Goal: Task Accomplishment & Management: Manage account settings

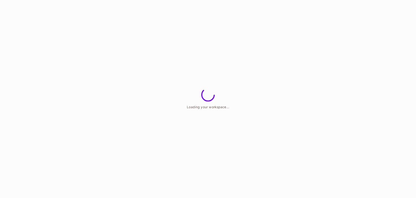
click at [192, 0] on html "Loading your workspace..." at bounding box center [208, 0] width 416 height 0
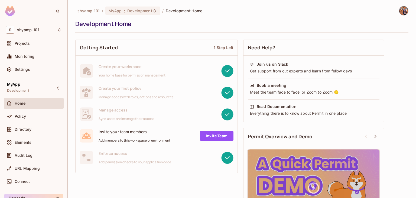
click at [303, 26] on div "Development Home" at bounding box center [240, 24] width 330 height 8
drag, startPoint x: 63, startPoint y: 97, endPoint x: 64, endPoint y: 115, distance: 17.9
click at [64, 115] on div "MyApp Development Home Policy Directory Elements Audit Log URL Mapping Connect …" at bounding box center [33, 137] width 67 height 120
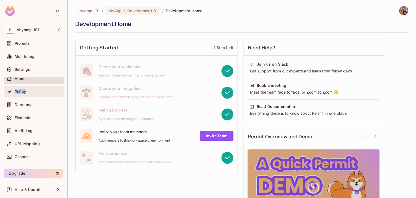
click at [36, 91] on div "Policy" at bounding box center [38, 91] width 47 height 4
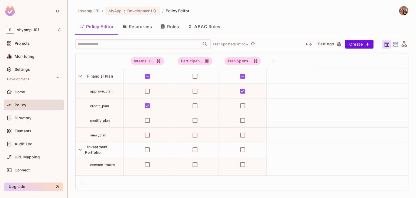
scroll to position [11, 0]
click at [86, 8] on span "shyamp-101" at bounding box center [88, 10] width 22 height 5
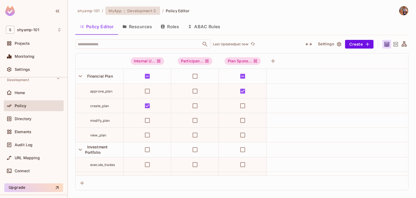
click at [156, 11] on div "MyApp : Development" at bounding box center [132, 10] width 54 height 8
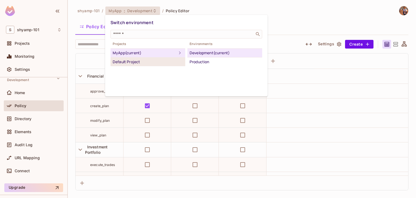
click at [141, 63] on div "Default Project" at bounding box center [148, 61] width 70 height 6
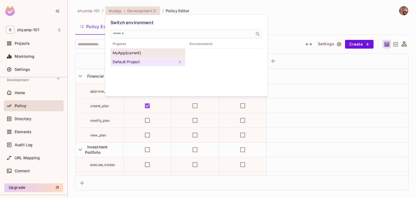
click at [135, 53] on div "MyApp (current)" at bounding box center [148, 53] width 70 height 6
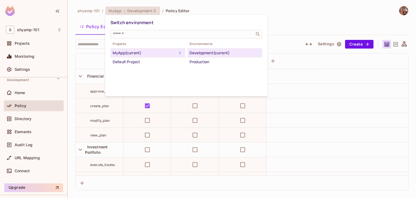
click at [305, 28] on div at bounding box center [208, 99] width 416 height 198
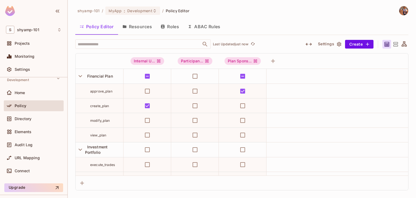
scroll to position [0, 0]
click at [81, 77] on icon "button" at bounding box center [80, 75] width 7 height 7
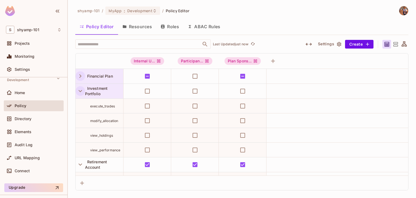
click at [80, 89] on icon "button" at bounding box center [80, 90] width 7 height 7
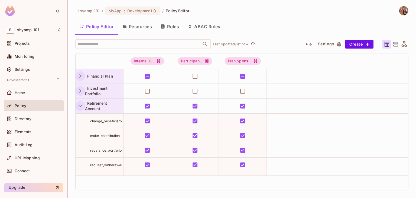
click at [80, 104] on icon "button" at bounding box center [80, 105] width 7 height 7
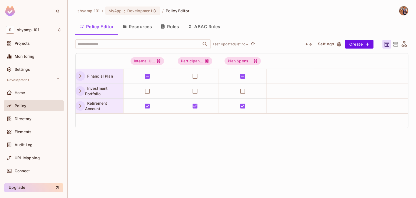
click at [79, 78] on icon "button" at bounding box center [80, 75] width 7 height 7
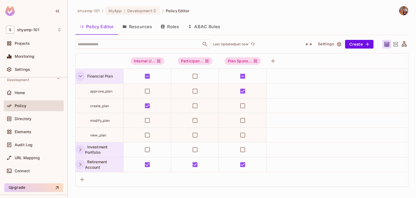
click at [81, 77] on icon "button" at bounding box center [80, 75] width 7 height 7
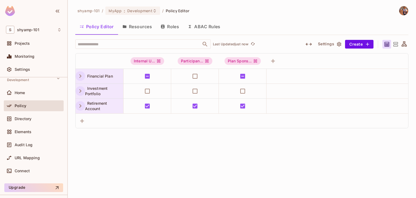
click at [79, 78] on icon "button" at bounding box center [80, 75] width 7 height 7
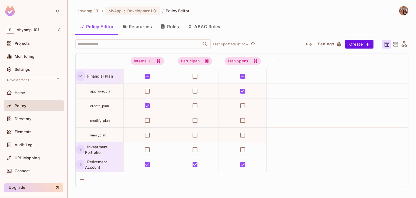
click at [102, 135] on span "view_plan" at bounding box center [98, 135] width 16 height 4
click at [99, 124] on td "modify_plan" at bounding box center [99, 120] width 48 height 15
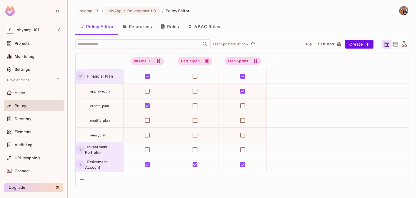
click at [99, 104] on span "create_plan" at bounding box center [99, 106] width 19 height 4
click at [106, 107] on span "create_plan" at bounding box center [99, 106] width 19 height 4
click at [102, 75] on span "Financial Plan" at bounding box center [99, 76] width 28 height 5
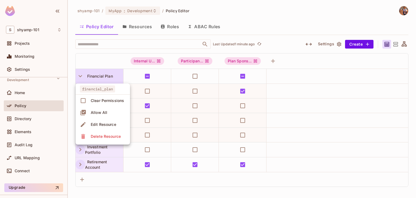
click at [102, 75] on div at bounding box center [208, 99] width 416 height 198
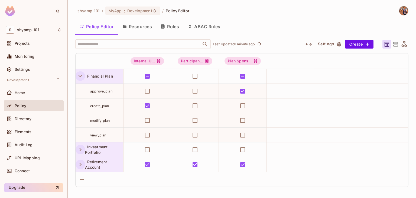
click at [102, 75] on span "Financial Plan" at bounding box center [99, 76] width 28 height 5
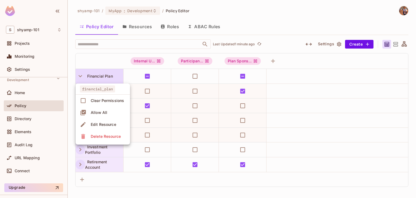
click at [102, 75] on div at bounding box center [208, 99] width 416 height 198
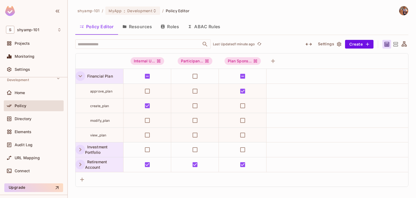
click at [90, 76] on span "Financial Plan" at bounding box center [99, 76] width 28 height 5
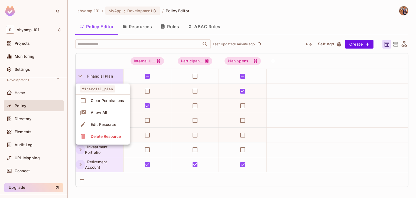
click at [86, 76] on div at bounding box center [208, 99] width 416 height 198
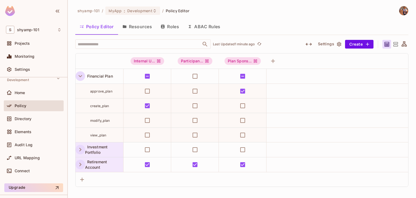
click at [80, 76] on icon "button" at bounding box center [80, 76] width 4 height 2
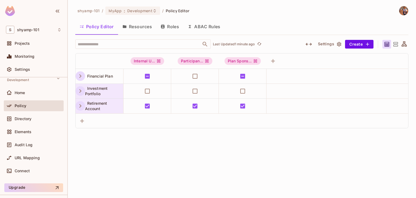
click at [80, 76] on icon "button" at bounding box center [80, 75] width 7 height 7
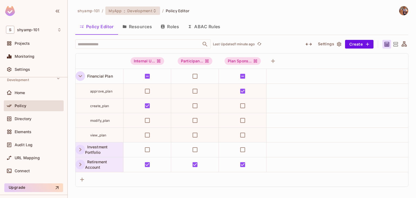
click at [156, 11] on div "MyApp : Development" at bounding box center [132, 10] width 54 height 8
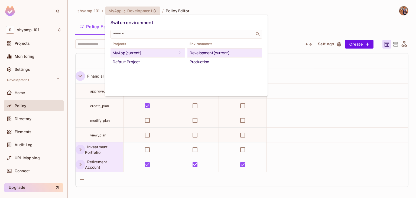
click at [313, 14] on div at bounding box center [208, 99] width 416 height 198
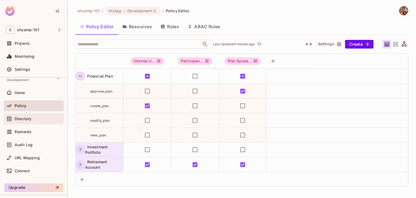
click at [26, 117] on span "Directory" at bounding box center [23, 118] width 17 height 4
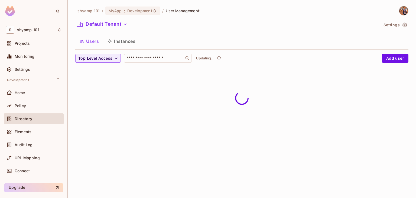
click at [63, 90] on div "MyApp Development Home Policy Directory Elements Audit Log URL Mapping Connect" at bounding box center [33, 124] width 67 height 114
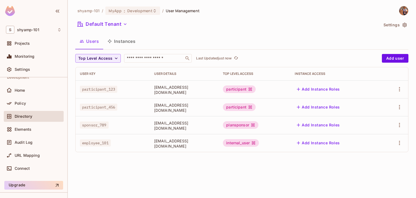
scroll to position [5, 0]
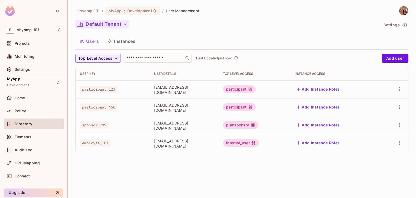
click at [120, 26] on button "Default Tenant" at bounding box center [102, 24] width 54 height 9
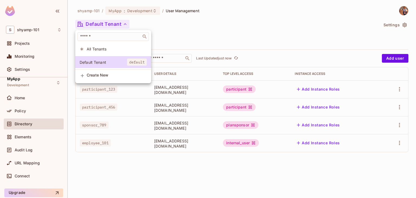
click at [184, 35] on div at bounding box center [208, 99] width 416 height 198
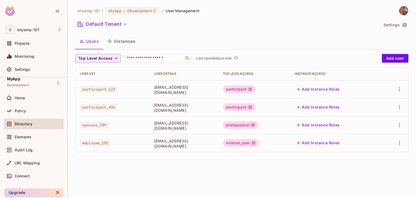
scroll to position [0, 0]
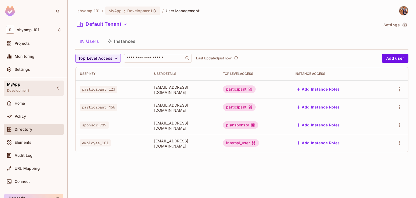
click at [59, 88] on div "MyApp Development" at bounding box center [34, 87] width 60 height 15
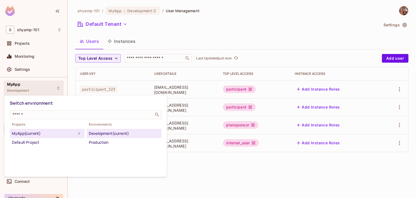
click at [59, 88] on div at bounding box center [208, 99] width 416 height 198
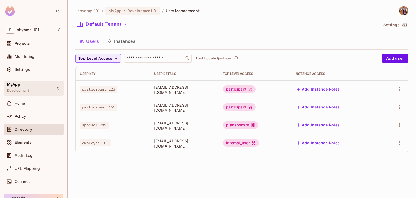
click at [32, 88] on div "MyApp Development" at bounding box center [34, 87] width 60 height 15
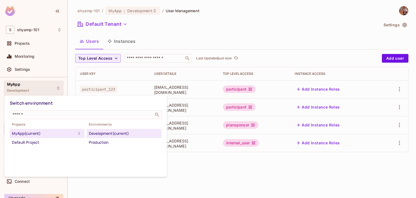
click at [40, 132] on div "MyApp (current)" at bounding box center [44, 133] width 64 height 6
click at [47, 89] on div at bounding box center [208, 99] width 416 height 198
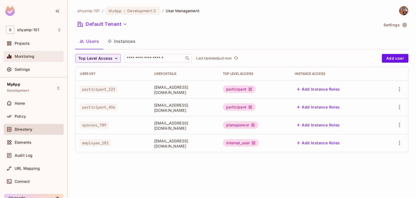
click at [31, 53] on div "Monitoring" at bounding box center [33, 56] width 55 height 6
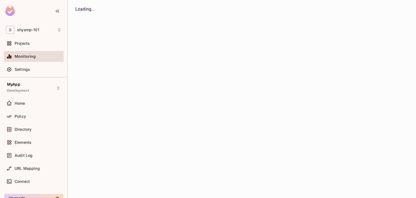
click at [31, 53] on div "Monitoring" at bounding box center [33, 56] width 55 height 6
click at [27, 45] on span "Projects" at bounding box center [22, 43] width 15 height 4
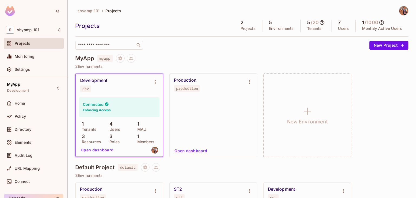
click at [24, 46] on div "Projects" at bounding box center [33, 43] width 55 height 6
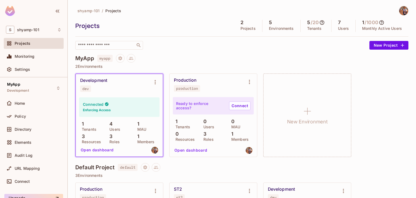
click at [24, 46] on div "Projects" at bounding box center [33, 43] width 55 height 6
click at [92, 66] on p "2 Environments" at bounding box center [241, 66] width 333 height 4
click at [90, 128] on p "Tenants" at bounding box center [87, 129] width 17 height 4
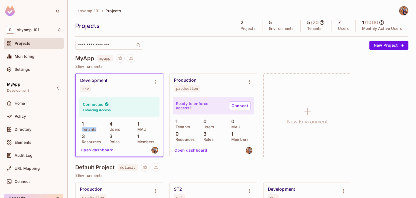
click at [90, 128] on p "Tenants" at bounding box center [87, 129] width 17 height 4
click at [115, 129] on p "Users" at bounding box center [114, 129] width 14 height 4
click at [138, 127] on p "MAU" at bounding box center [140, 129] width 12 height 4
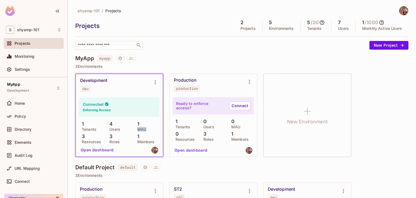
click at [138, 127] on p "MAU" at bounding box center [140, 129] width 12 height 4
click at [91, 142] on p "Resources" at bounding box center [90, 141] width 22 height 4
click at [139, 128] on p "MAU" at bounding box center [140, 129] width 12 height 4
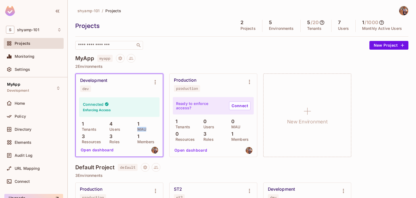
click at [139, 128] on p "MAU" at bounding box center [140, 129] width 12 height 4
copy p "MAU"
click at [87, 129] on p "Tenants" at bounding box center [87, 129] width 17 height 4
drag, startPoint x: 87, startPoint y: 129, endPoint x: 117, endPoint y: 127, distance: 30.1
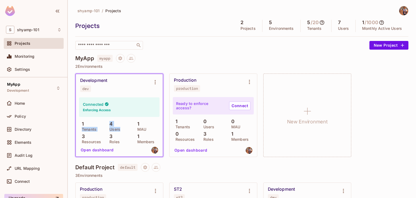
click at [117, 127] on div "1 Tenants 4 Users 1 MAU 3 Resources 3 Roles 1 Members" at bounding box center [119, 132] width 80 height 22
click at [117, 127] on p "Users" at bounding box center [114, 129] width 14 height 4
click at [132, 127] on div "1 Tenants 4 Users 1 MAU 3 Resources 3 Roles 1 Members" at bounding box center [119, 132] width 80 height 22
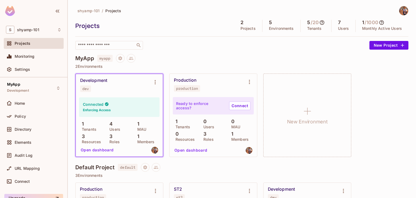
click at [88, 143] on p "Resources" at bounding box center [90, 141] width 22 height 4
click at [114, 142] on p "Roles" at bounding box center [113, 141] width 13 height 4
click at [135, 141] on p "Members" at bounding box center [144, 141] width 20 height 4
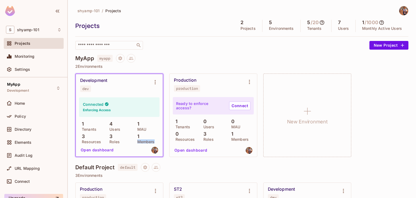
click at [135, 141] on p "Members" at bounding box center [144, 141] width 20 height 4
click at [139, 137] on div "1 Members" at bounding box center [146, 138] width 25 height 10
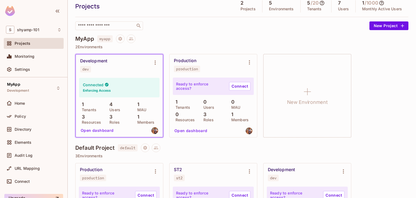
scroll to position [12, 0]
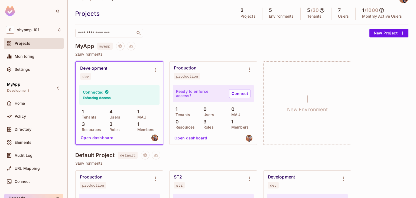
click at [96, 66] on div "Development" at bounding box center [93, 67] width 27 height 5
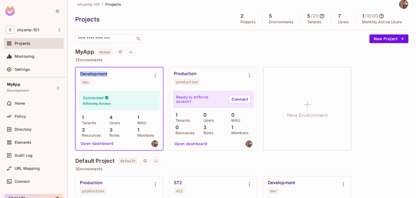
scroll to position [0, 0]
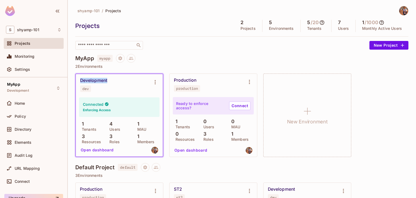
click at [100, 78] on div "Development" at bounding box center [93, 80] width 27 height 5
click at [156, 82] on icon "Environment settings" at bounding box center [155, 82] width 6 height 6
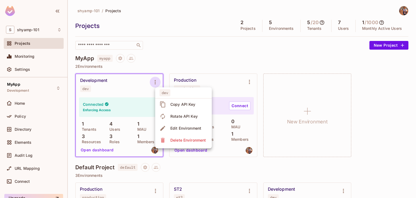
drag, startPoint x: 130, startPoint y: 78, endPoint x: 157, endPoint y: 81, distance: 27.2
click at [157, 81] on div at bounding box center [208, 99] width 416 height 198
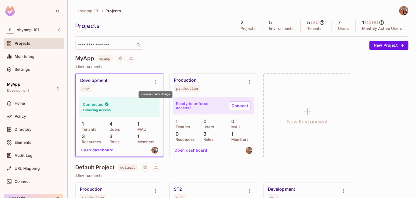
click at [157, 81] on icon "Environment settings" at bounding box center [155, 82] width 6 height 6
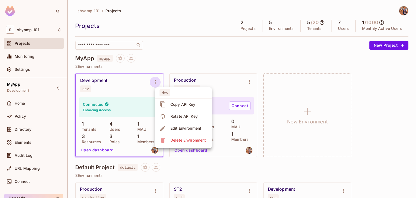
click at [225, 165] on div at bounding box center [208, 99] width 416 height 198
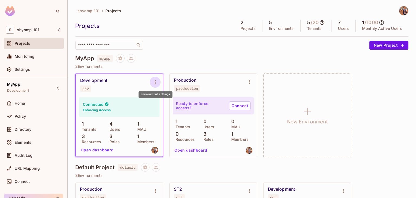
click at [155, 84] on icon "Environment settings" at bounding box center [154, 82] width 1 height 4
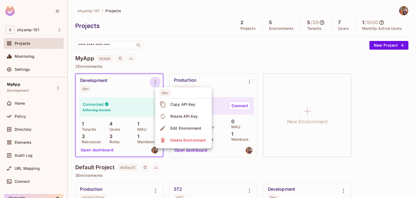
click at [195, 64] on div at bounding box center [208, 99] width 416 height 198
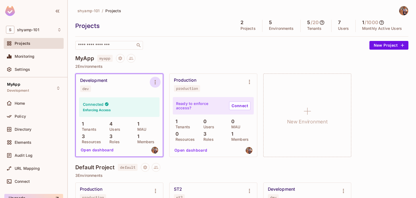
drag, startPoint x: 149, startPoint y: 83, endPoint x: 155, endPoint y: 83, distance: 5.4
click at [155, 83] on div at bounding box center [155, 82] width 11 height 11
click at [155, 83] on icon "Environment settings" at bounding box center [155, 82] width 6 height 6
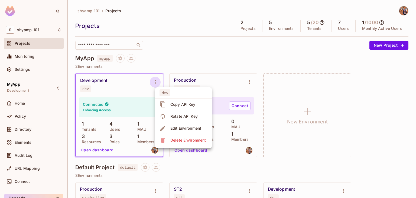
click at [161, 54] on div at bounding box center [208, 99] width 416 height 198
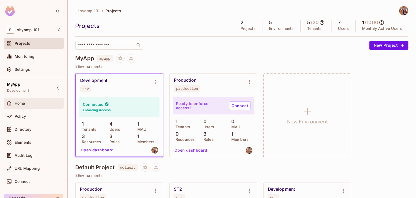
click at [27, 104] on div "Home" at bounding box center [38, 103] width 47 height 4
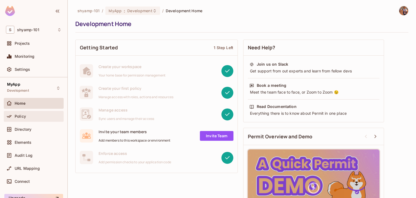
click at [21, 115] on span "Policy" at bounding box center [20, 116] width 11 height 4
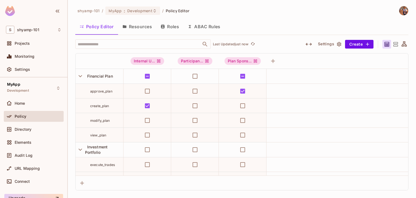
click at [90, 27] on button "Policy Editor" at bounding box center [96, 27] width 43 height 14
click at [134, 28] on button "Resources" at bounding box center [137, 27] width 38 height 14
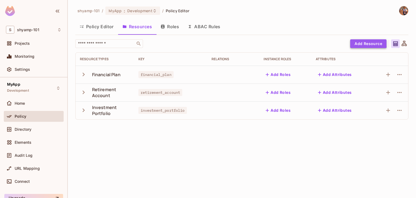
click at [366, 41] on button "Add Resource" at bounding box center [368, 43] width 36 height 9
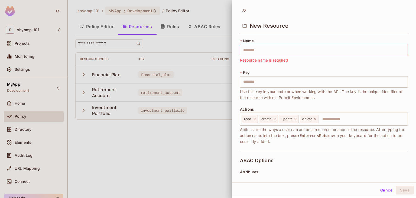
scroll to position [100, 0]
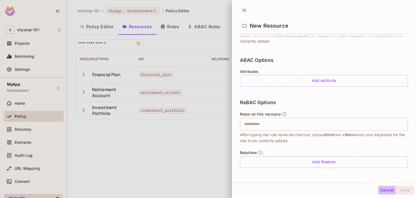
click at [383, 190] on button "Cancel" at bounding box center [387, 189] width 18 height 9
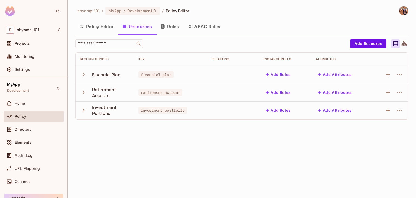
click at [248, 146] on div "shyamp-101 / MyApp : Development / Policy Editor Policy Editor Resources Roles …" at bounding box center [242, 99] width 348 height 198
click at [170, 32] on button "Roles" at bounding box center [169, 27] width 27 height 14
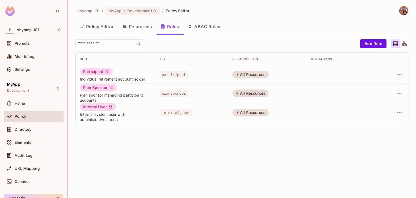
click at [134, 25] on button "Resources" at bounding box center [137, 27] width 38 height 14
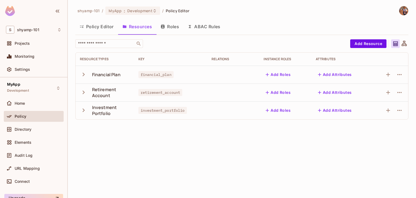
click at [175, 31] on button "Roles" at bounding box center [169, 27] width 27 height 14
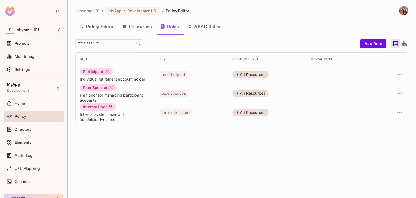
click at [208, 21] on button "ABAC Rules" at bounding box center [203, 27] width 41 height 14
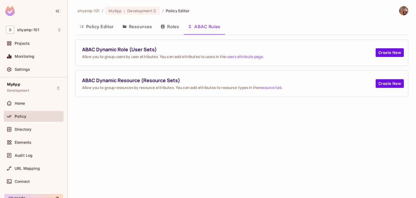
click at [170, 29] on button "Roles" at bounding box center [169, 27] width 27 height 14
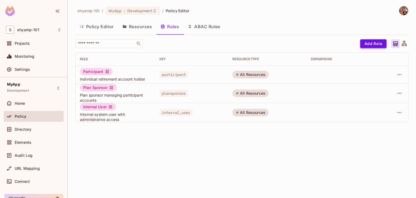
click at [369, 40] on button "Add Role" at bounding box center [373, 43] width 26 height 9
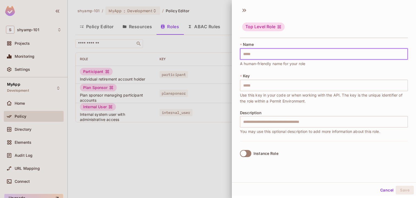
click at [272, 52] on input "text" at bounding box center [324, 53] width 168 height 11
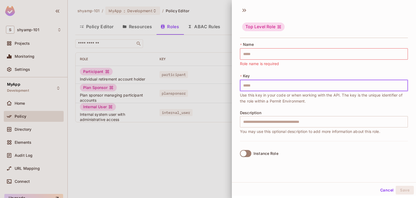
click at [249, 84] on input "text" at bounding box center [324, 85] width 168 height 11
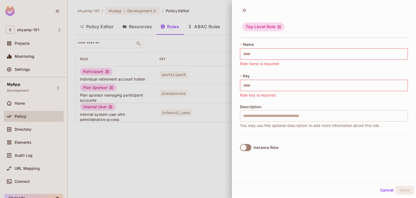
click at [358, 155] on div "Instance Role" at bounding box center [324, 147] width 168 height 25
click at [379, 188] on button "Cancel" at bounding box center [387, 189] width 18 height 9
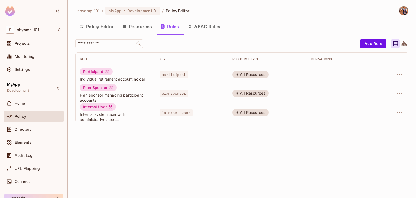
click at [140, 23] on button "Resources" at bounding box center [137, 27] width 38 height 14
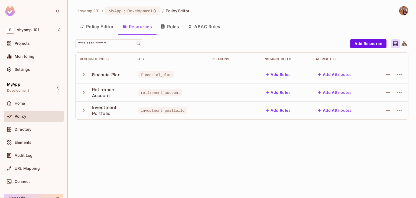
click at [85, 75] on icon "button" at bounding box center [83, 74] width 7 height 7
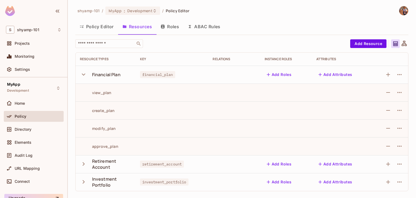
click at [80, 75] on icon "button" at bounding box center [83, 74] width 7 height 7
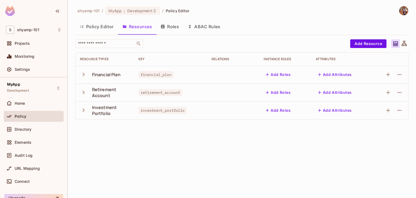
click at [178, 27] on button "Roles" at bounding box center [169, 27] width 27 height 14
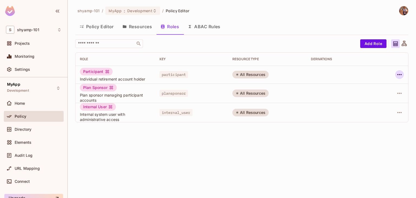
click at [395, 75] on button "button" at bounding box center [399, 74] width 9 height 9
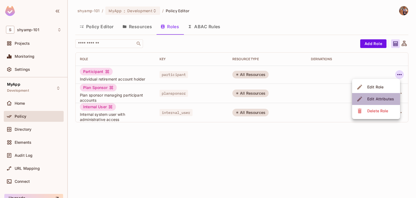
click at [374, 100] on div "Edit Attributes" at bounding box center [380, 98] width 27 height 5
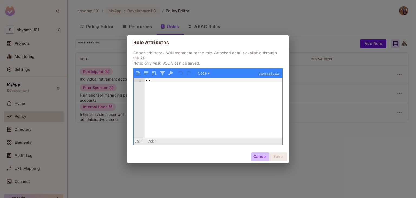
click at [259, 156] on button "Cancel" at bounding box center [260, 156] width 18 height 9
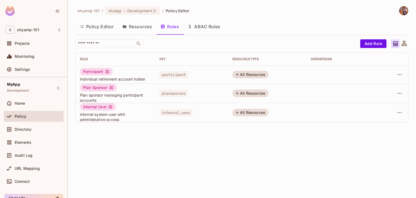
click at [207, 23] on button "ABAC Rules" at bounding box center [203, 27] width 41 height 14
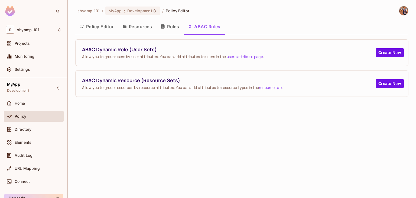
click at [169, 28] on button "Roles" at bounding box center [169, 27] width 27 height 14
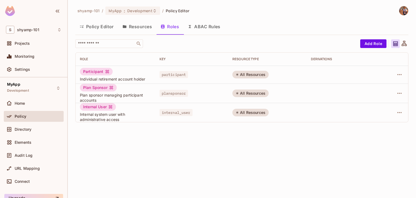
click at [144, 27] on button "Resources" at bounding box center [137, 27] width 38 height 14
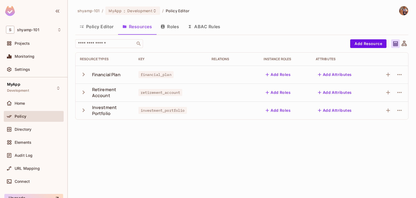
click at [176, 25] on button "Roles" at bounding box center [169, 27] width 27 height 14
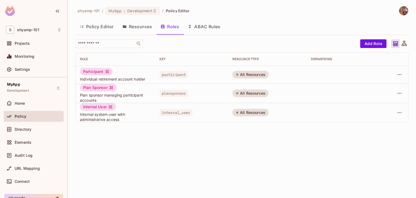
click at [137, 28] on button "Resources" at bounding box center [137, 27] width 38 height 14
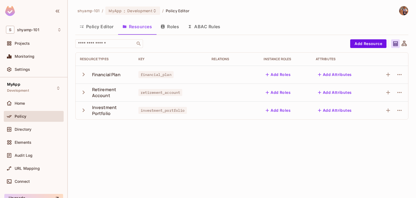
click at [175, 29] on button "Roles" at bounding box center [169, 27] width 27 height 14
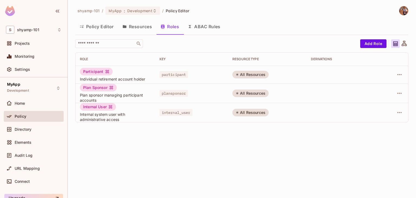
click at [204, 28] on button "ABAC Rules" at bounding box center [203, 27] width 41 height 14
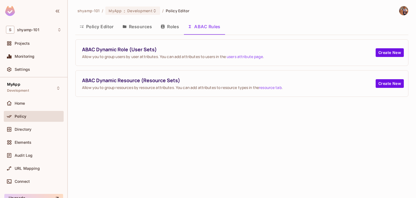
click at [166, 29] on button "Roles" at bounding box center [169, 27] width 27 height 14
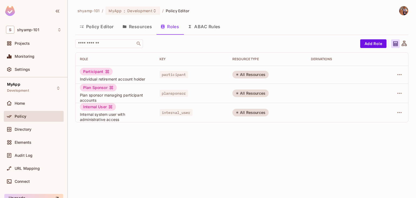
click at [135, 27] on button "Resources" at bounding box center [137, 27] width 38 height 14
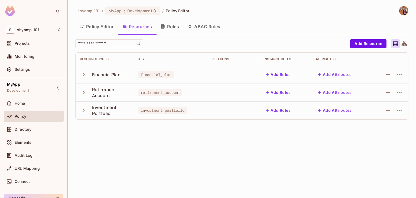
click at [109, 28] on button "Policy Editor" at bounding box center [96, 27] width 43 height 14
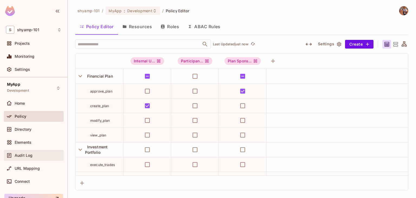
click at [28, 154] on span "Audit Log" at bounding box center [24, 155] width 18 height 4
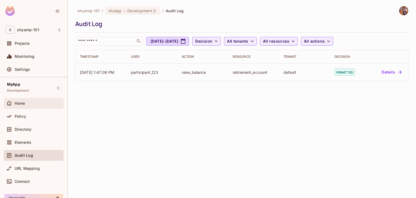
click at [42, 103] on div "Home" at bounding box center [38, 103] width 47 height 4
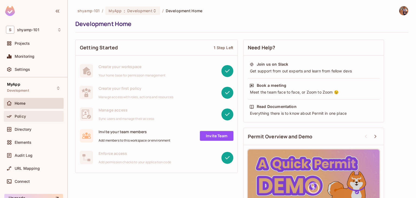
click at [21, 114] on span "Policy" at bounding box center [20, 116] width 11 height 4
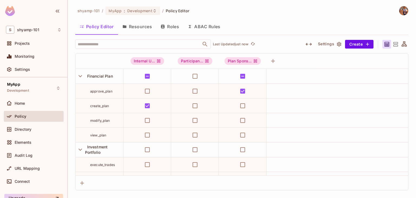
click at [153, 27] on button "Resources" at bounding box center [137, 27] width 38 height 14
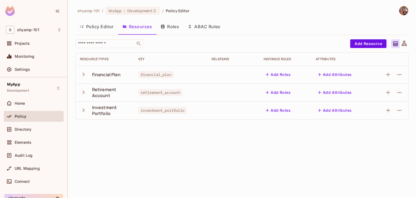
click at [92, 29] on button "Policy Editor" at bounding box center [96, 27] width 43 height 14
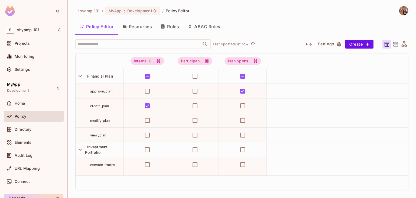
click at [137, 27] on button "Resources" at bounding box center [137, 27] width 38 height 14
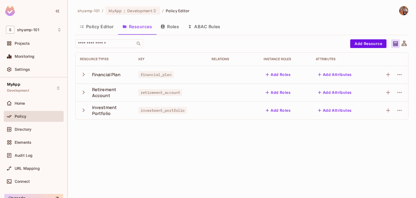
click at [83, 76] on icon "button" at bounding box center [83, 74] width 7 height 7
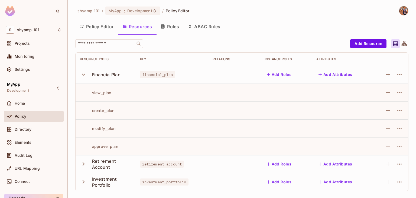
click at [83, 76] on icon "button" at bounding box center [83, 74] width 7 height 7
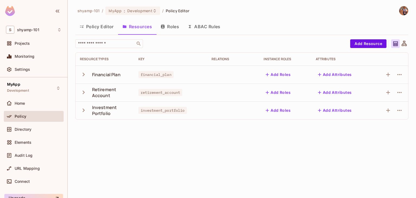
click at [83, 76] on icon "button" at bounding box center [83, 74] width 7 height 7
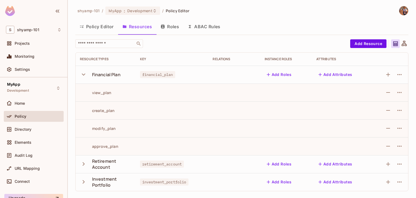
click at [83, 76] on icon "button" at bounding box center [83, 74] width 7 height 7
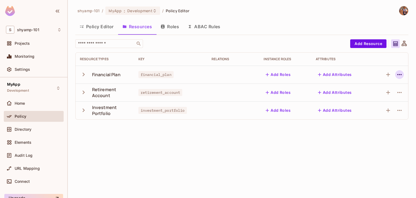
click at [400, 74] on icon "button" at bounding box center [399, 74] width 6 height 6
click at [297, 135] on div at bounding box center [208, 99] width 416 height 198
click at [166, 23] on button "Roles" at bounding box center [169, 27] width 27 height 14
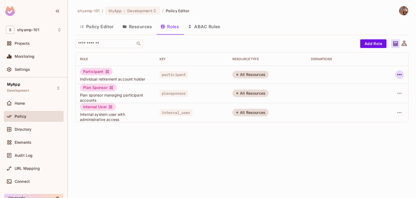
click at [399, 76] on icon "button" at bounding box center [399, 74] width 6 height 6
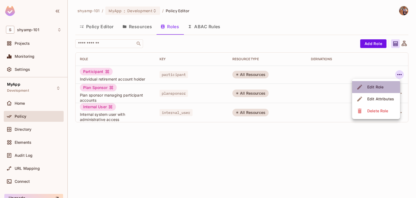
click at [375, 88] on div "Edit Role" at bounding box center [375, 86] width 16 height 5
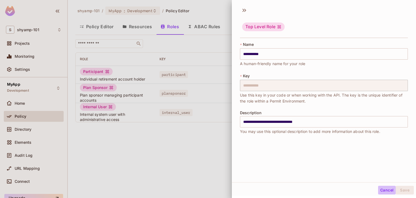
click at [384, 188] on button "Cancel" at bounding box center [387, 189] width 18 height 9
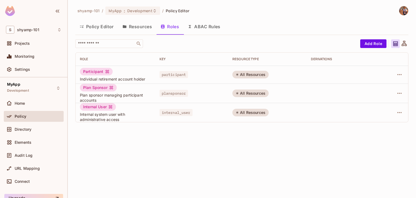
click at [122, 76] on span "Individual retirement account holder" at bounding box center [115, 78] width 71 height 5
click at [398, 72] on icon "button" at bounding box center [399, 74] width 6 height 6
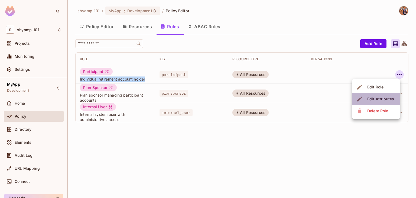
click at [383, 98] on div "Edit Attributes" at bounding box center [380, 98] width 27 height 5
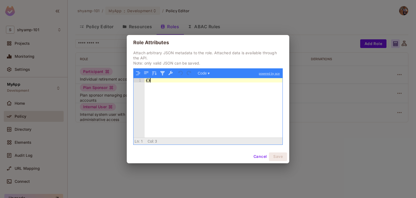
click at [211, 91] on div "{ }" at bounding box center [213, 112] width 138 height 68
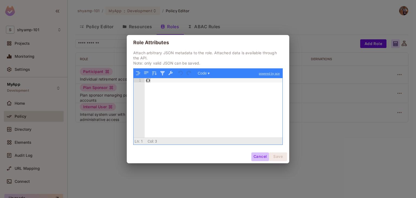
click at [260, 153] on button "Cancel" at bounding box center [260, 156] width 18 height 9
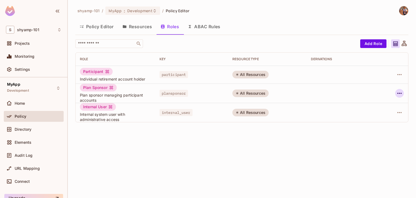
click at [400, 94] on icon "button" at bounding box center [399, 93] width 6 height 6
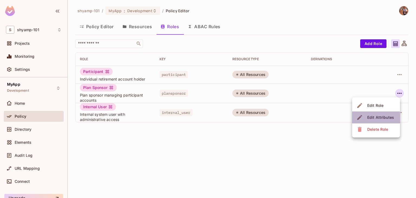
click at [375, 118] on div "Edit Attributes" at bounding box center [380, 116] width 27 height 5
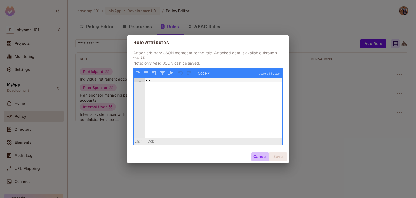
click at [255, 154] on button "Cancel" at bounding box center [260, 156] width 18 height 9
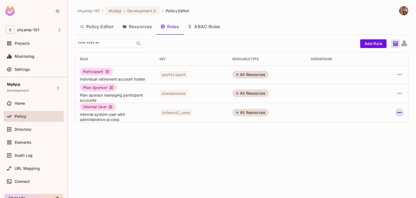
click at [397, 112] on icon "button" at bounding box center [399, 112] width 4 height 1
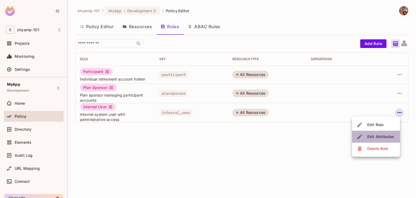
click at [387, 135] on div "Edit Attributes" at bounding box center [380, 136] width 27 height 5
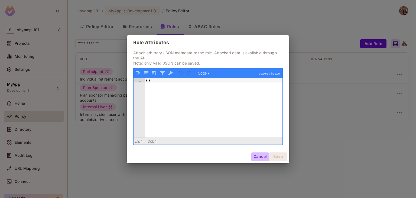
click at [259, 159] on button "Cancel" at bounding box center [260, 156] width 18 height 9
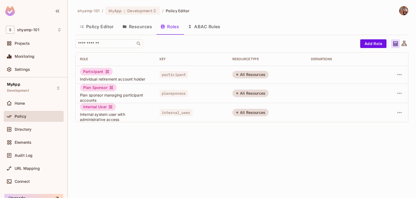
click at [196, 28] on button "ABAC Rules" at bounding box center [203, 27] width 41 height 14
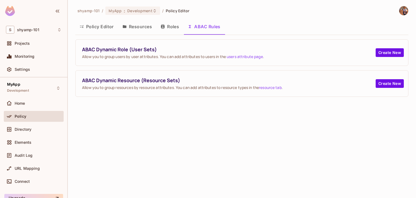
click at [168, 27] on button "Roles" at bounding box center [169, 27] width 27 height 14
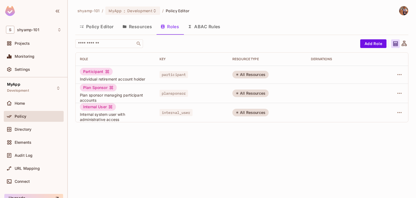
click at [136, 25] on button "Resources" at bounding box center [137, 27] width 38 height 14
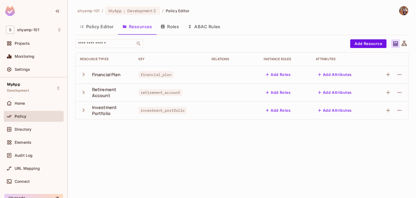
click at [98, 29] on button "Policy Editor" at bounding box center [96, 27] width 43 height 14
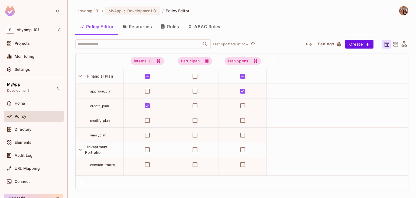
click at [138, 26] on button "Resources" at bounding box center [137, 27] width 38 height 14
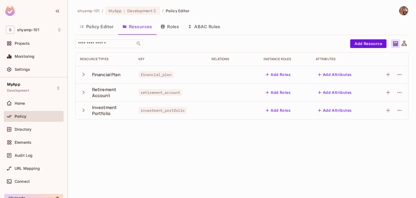
click at [175, 26] on button "Roles" at bounding box center [169, 27] width 27 height 14
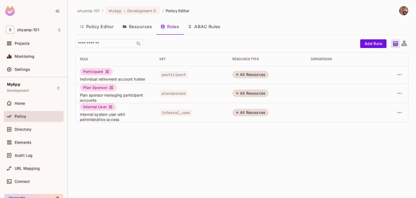
click at [192, 27] on icon "button" at bounding box center [190, 26] width 4 height 4
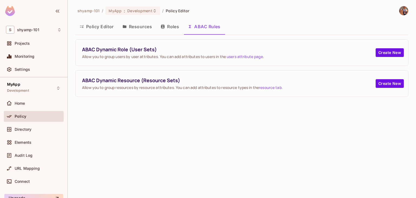
click at [170, 29] on button "Roles" at bounding box center [169, 27] width 27 height 14
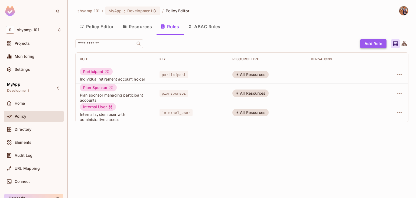
click at [379, 44] on button "Add Role" at bounding box center [373, 43] width 26 height 9
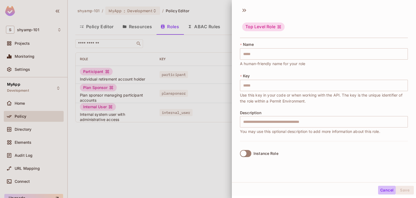
click at [384, 193] on button "Cancel" at bounding box center [387, 189] width 18 height 9
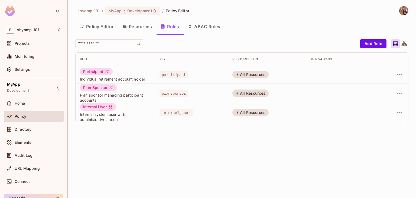
click at [125, 77] on span "Individual retirement account holder" at bounding box center [115, 78] width 71 height 5
click at [107, 25] on button "Policy Editor" at bounding box center [96, 27] width 43 height 14
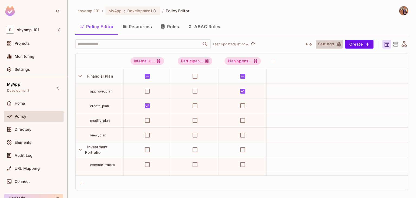
click at [336, 44] on icon "button" at bounding box center [338, 43] width 5 height 5
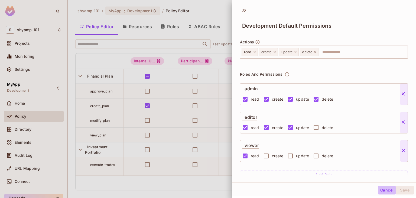
click at [383, 186] on button "Cancel" at bounding box center [387, 189] width 18 height 9
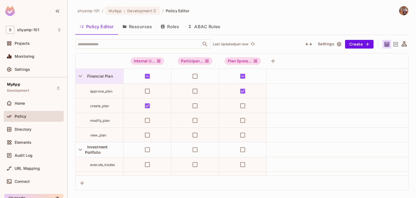
click at [101, 75] on span "Financial Plan" at bounding box center [99, 76] width 28 height 5
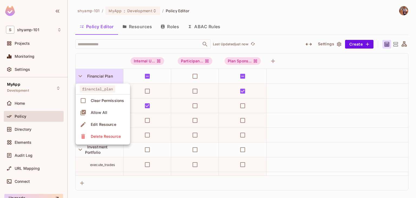
click at [135, 27] on div at bounding box center [208, 99] width 416 height 198
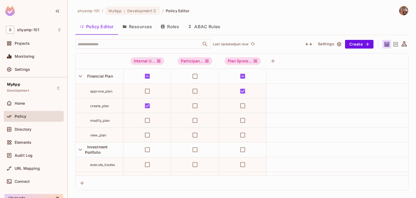
click at [135, 27] on button "Resources" at bounding box center [137, 27] width 38 height 14
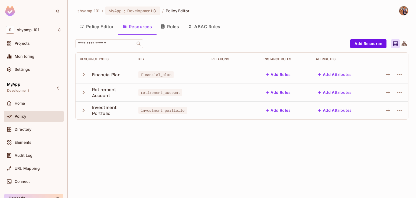
click at [111, 70] on div "Financial Plan" at bounding box center [105, 74] width 50 height 11
click at [399, 74] on icon "button" at bounding box center [399, 74] width 4 height 1
drag, startPoint x: 80, startPoint y: 73, endPoint x: 85, endPoint y: 74, distance: 5.0
click at [85, 74] on div at bounding box center [208, 99] width 416 height 198
click at [85, 74] on icon "button" at bounding box center [83, 74] width 7 height 7
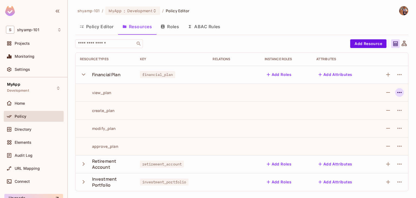
click at [400, 93] on icon "button" at bounding box center [399, 92] width 6 height 6
click at [82, 72] on div at bounding box center [208, 99] width 416 height 198
click at [84, 78] on icon "button" at bounding box center [83, 74] width 7 height 7
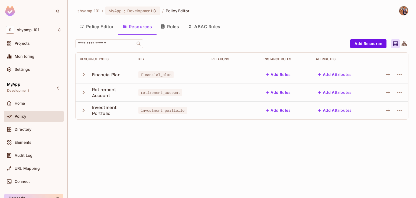
click at [291, 27] on div "Policy Editor Resources Roles ABAC Rules" at bounding box center [241, 27] width 333 height 14
click at [199, 28] on button "ABAC Rules" at bounding box center [203, 27] width 41 height 14
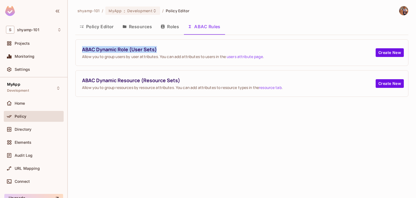
drag, startPoint x: 79, startPoint y: 47, endPoint x: 164, endPoint y: 47, distance: 84.7
click at [164, 47] on div "ABAC Dynamic Role (User Sets) Allow you to group users by user attributes. You …" at bounding box center [241, 53] width 332 height 26
copy span "ABAC Dynamic Role (User Sets)"
click at [251, 57] on link "users attribute page" at bounding box center [244, 56] width 36 height 5
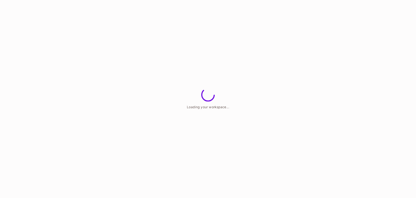
click at [149, 0] on html "Loading your workspace..." at bounding box center [208, 0] width 416 height 0
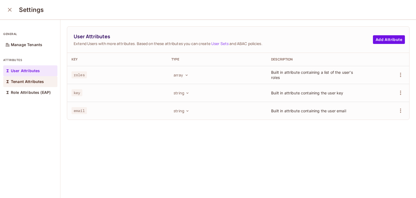
click at [29, 80] on p "Tenant Attributes" at bounding box center [27, 81] width 33 height 4
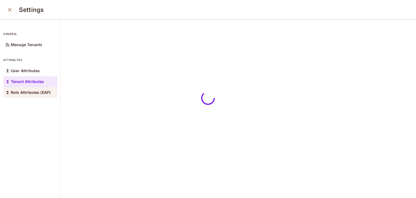
click at [28, 92] on p "Role Attributes (EAP)" at bounding box center [31, 92] width 40 height 4
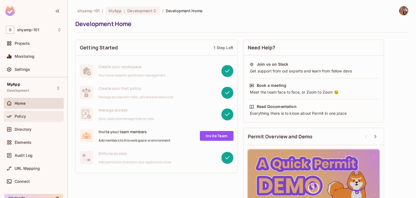
click at [29, 112] on div "Policy" at bounding box center [34, 116] width 60 height 11
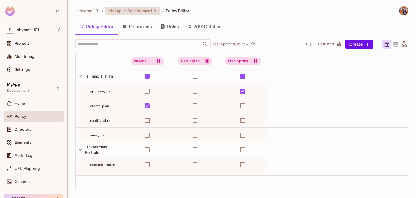
click at [153, 13] on div "MyApp : Development" at bounding box center [132, 10] width 54 height 8
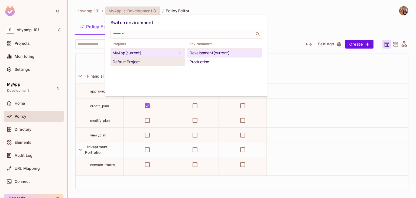
click at [147, 62] on div "Default Project" at bounding box center [148, 61] width 70 height 6
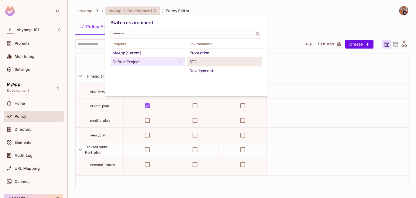
click at [199, 63] on div "ST2" at bounding box center [224, 61] width 70 height 6
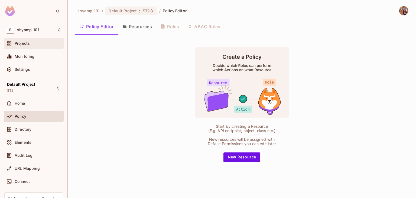
click at [27, 43] on span "Projects" at bounding box center [22, 43] width 15 height 4
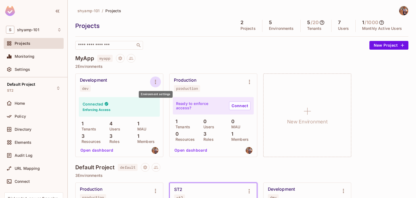
click at [157, 81] on icon "Environment settings" at bounding box center [155, 81] width 6 height 6
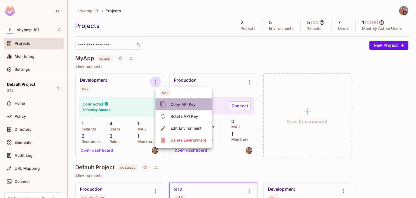
click at [182, 105] on div "Copy API Key" at bounding box center [182, 103] width 25 height 5
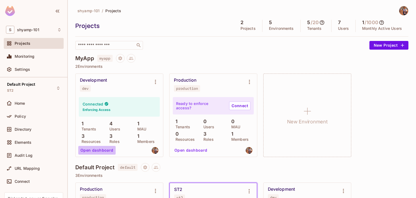
click at [102, 149] on button "Open dashboard" at bounding box center [96, 150] width 37 height 9
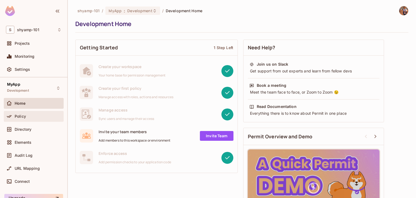
click at [21, 114] on span "Policy" at bounding box center [20, 116] width 11 height 4
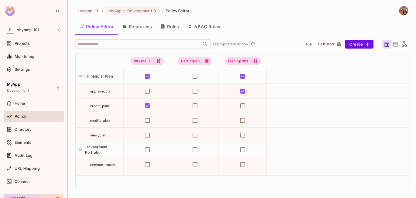
click at [143, 30] on button "Resources" at bounding box center [137, 27] width 38 height 14
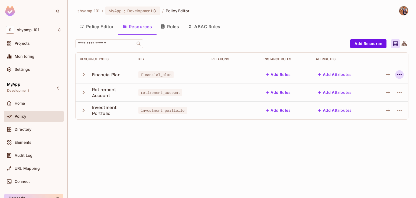
click at [399, 75] on icon "button" at bounding box center [399, 74] width 6 height 6
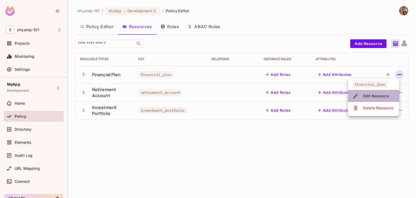
click at [378, 95] on div "Edit Resource" at bounding box center [375, 95] width 25 height 5
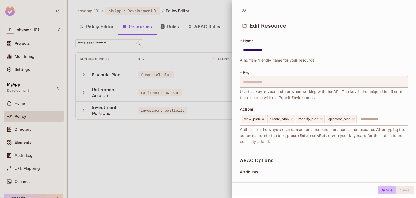
click at [382, 187] on button "Cancel" at bounding box center [387, 189] width 18 height 9
click at [382, 187] on div "shyamp-101 / MyApp : Development / Policy Editor Policy Editor Resources Roles …" at bounding box center [242, 99] width 348 height 198
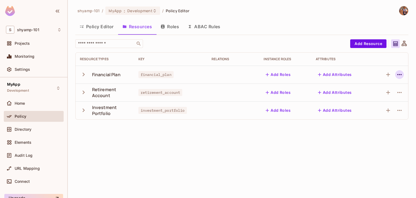
click at [400, 75] on icon "button" at bounding box center [399, 74] width 6 height 6
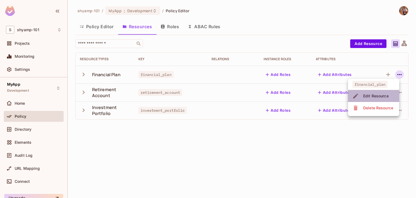
click at [366, 98] on div "Edit Resource" at bounding box center [375, 95] width 25 height 5
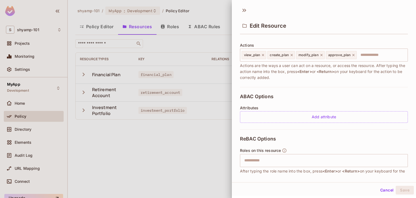
scroll to position [100, 0]
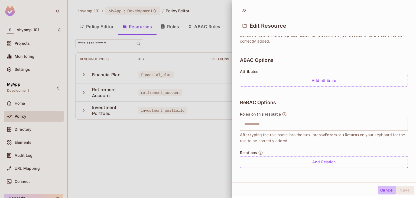
click at [382, 190] on button "Cancel" at bounding box center [387, 189] width 18 height 9
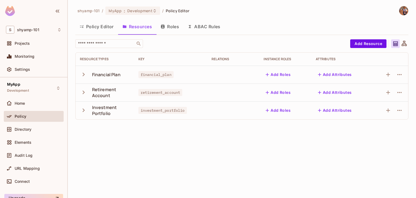
click at [84, 74] on icon "button" at bounding box center [84, 75] width 2 height 4
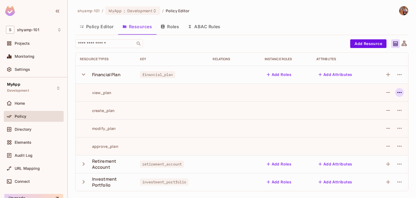
click at [399, 94] on icon "button" at bounding box center [399, 92] width 6 height 6
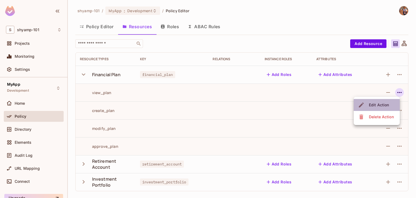
click at [378, 105] on div "Edit Action" at bounding box center [379, 104] width 20 height 5
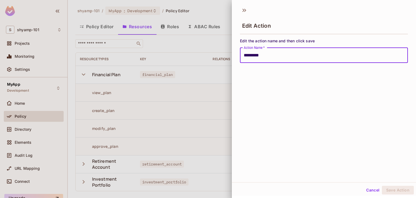
click at [372, 188] on button "Cancel" at bounding box center [373, 189] width 18 height 9
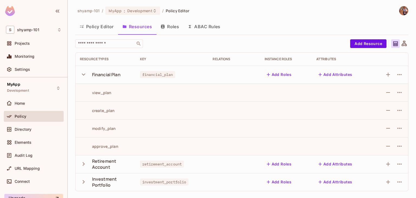
click at [83, 74] on icon "button" at bounding box center [83, 74] width 7 height 7
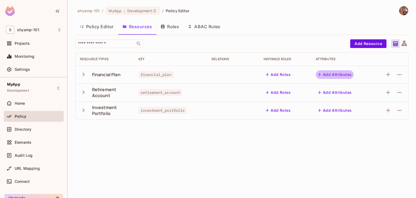
click at [335, 74] on button "Add Attributes" at bounding box center [334, 74] width 38 height 9
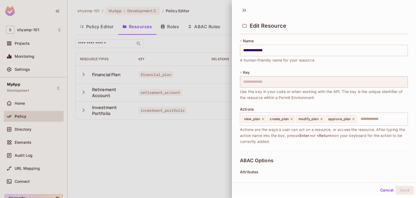
click at [381, 184] on div "Cancel Save" at bounding box center [324, 189] width 184 height 13
click at [381, 189] on button "Cancel" at bounding box center [387, 189] width 18 height 9
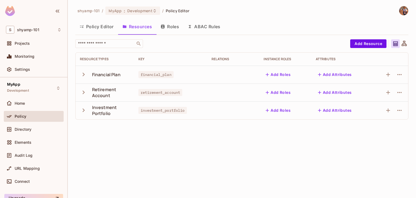
click at [84, 90] on icon "button" at bounding box center [83, 91] width 7 height 7
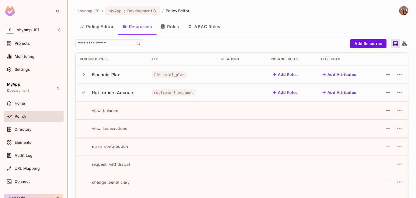
click at [81, 91] on icon "button" at bounding box center [83, 91] width 7 height 7
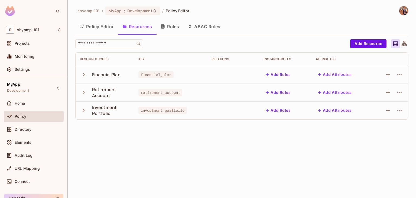
click at [174, 27] on button "Roles" at bounding box center [169, 27] width 27 height 14
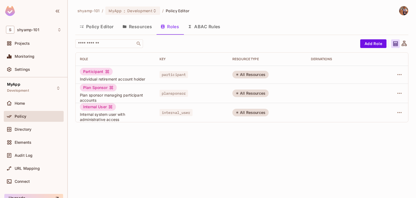
click at [95, 72] on div "Participant" at bounding box center [96, 72] width 33 height 8
click at [177, 73] on span "participant" at bounding box center [173, 74] width 29 height 7
click at [244, 73] on div "All Resources" at bounding box center [250, 75] width 36 height 8
click at [402, 73] on button "button" at bounding box center [399, 74] width 9 height 9
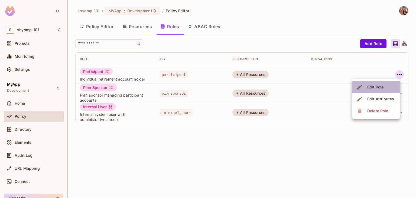
click at [373, 84] on div "Edit Role" at bounding box center [375, 86] width 16 height 5
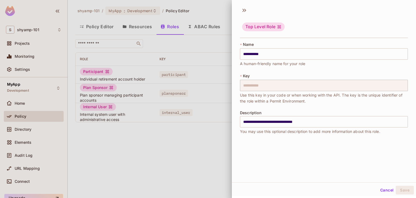
click at [381, 185] on div "Cancel Save" at bounding box center [324, 189] width 184 height 13
click at [381, 192] on button "Cancel" at bounding box center [387, 189] width 18 height 9
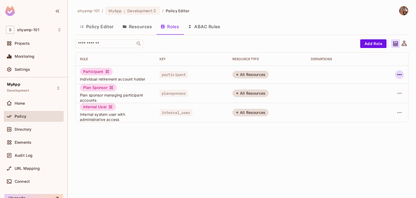
click at [398, 73] on icon "button" at bounding box center [399, 74] width 6 height 6
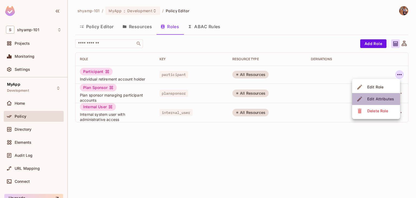
click at [378, 98] on div "Edit Attributes" at bounding box center [380, 98] width 27 height 5
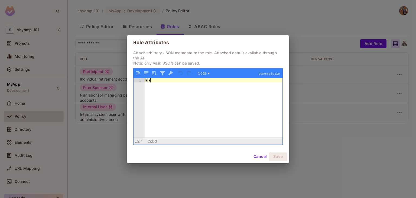
click at [161, 83] on div "{ }" at bounding box center [213, 112] width 138 height 68
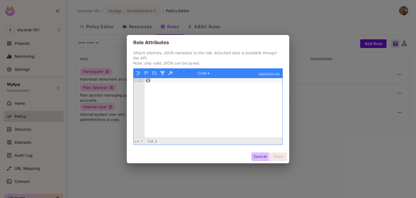
click at [258, 155] on button "Cancel" at bounding box center [260, 156] width 18 height 9
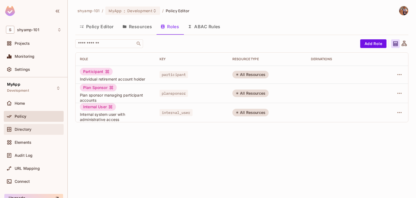
click at [35, 130] on div "Directory" at bounding box center [38, 129] width 47 height 4
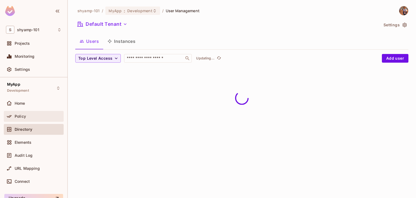
click at [36, 116] on div "Policy" at bounding box center [38, 116] width 47 height 4
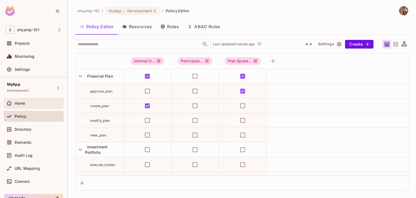
click at [21, 103] on span "Home" at bounding box center [20, 103] width 11 height 4
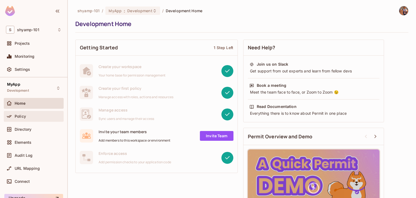
click at [23, 119] on div "Policy" at bounding box center [33, 116] width 55 height 6
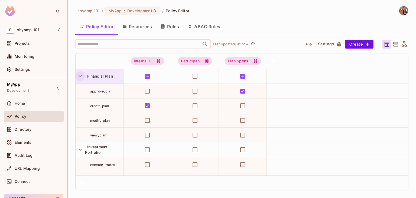
click at [81, 77] on icon "button" at bounding box center [80, 75] width 7 height 7
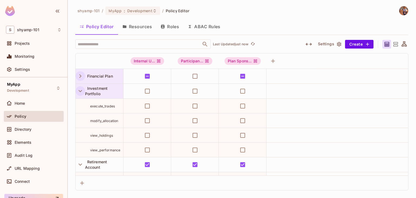
click at [79, 90] on icon "button" at bounding box center [80, 91] width 4 height 2
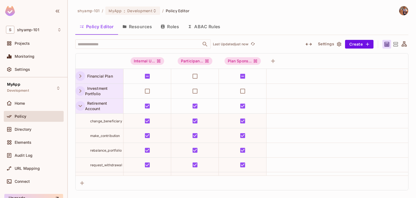
click at [79, 105] on icon "button" at bounding box center [80, 106] width 4 height 2
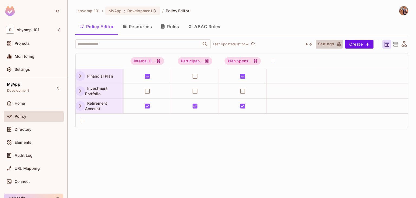
click at [340, 43] on icon "button" at bounding box center [339, 44] width 4 height 5
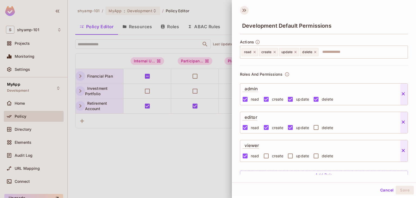
click at [245, 8] on icon at bounding box center [244, 10] width 9 height 9
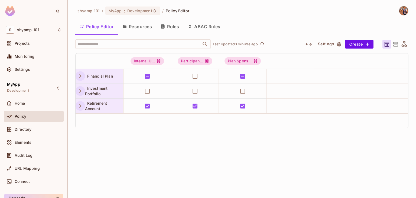
click at [30, 111] on div "Policy" at bounding box center [34, 116] width 60 height 11
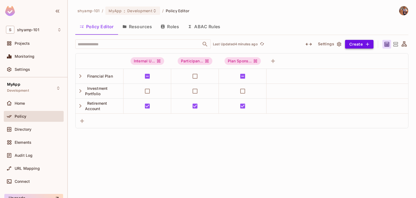
click at [358, 45] on button "Create" at bounding box center [359, 44] width 28 height 9
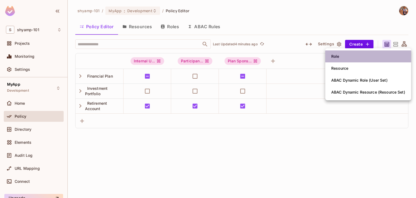
click at [338, 57] on div "Role" at bounding box center [335, 56] width 8 height 5
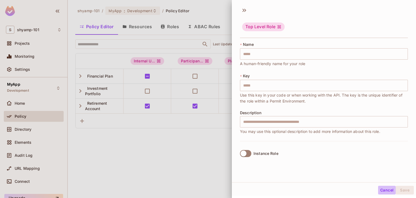
click at [381, 187] on button "Cancel" at bounding box center [387, 189] width 18 height 9
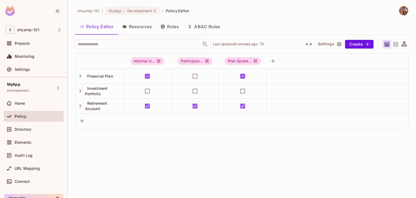
click at [153, 29] on button "Resources" at bounding box center [137, 27] width 38 height 14
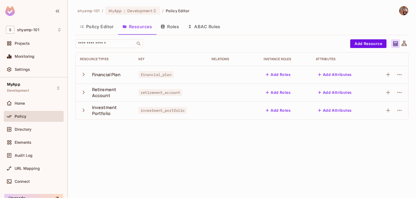
click at [175, 29] on button "Roles" at bounding box center [169, 27] width 27 height 14
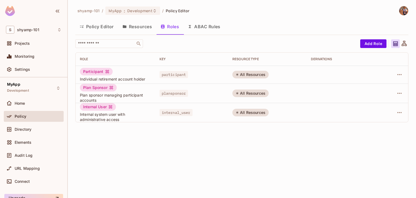
click at [137, 27] on button "Resources" at bounding box center [137, 27] width 38 height 14
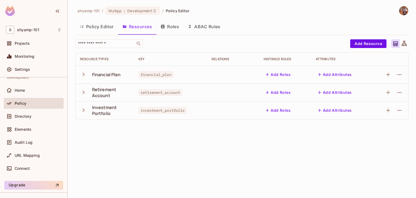
scroll to position [25, 0]
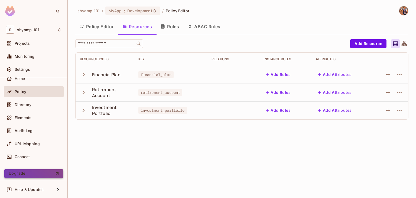
click at [55, 172] on icon "button" at bounding box center [56, 173] width 3 height 3
click at [328, 47] on div "​" at bounding box center [211, 43] width 272 height 9
click at [288, 60] on div "Instance roles" at bounding box center [284, 59] width 43 height 4
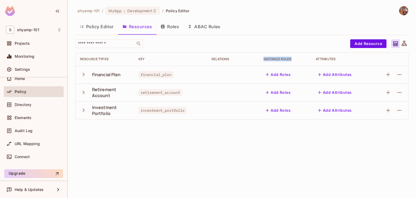
click at [271, 58] on div "Instance roles" at bounding box center [284, 59] width 43 height 4
click at [173, 26] on button "Roles" at bounding box center [169, 27] width 27 height 14
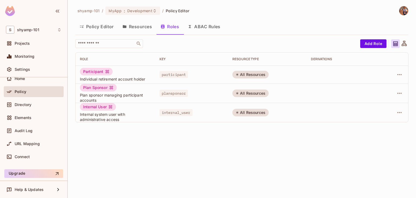
click at [139, 28] on button "Resources" at bounding box center [137, 27] width 38 height 14
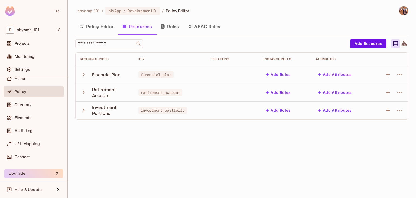
click at [214, 64] on th "Relations" at bounding box center [233, 58] width 52 height 13
click at [170, 25] on button "Roles" at bounding box center [169, 27] width 27 height 14
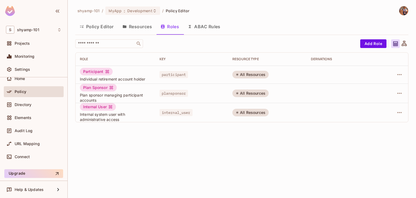
click at [254, 59] on div "RESOURCE TYPE" at bounding box center [267, 59] width 70 height 4
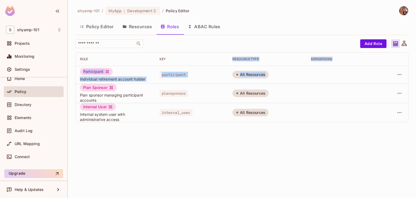
drag, startPoint x: 254, startPoint y: 59, endPoint x: 245, endPoint y: 74, distance: 17.4
click at [245, 74] on table "Role Key RESOURCE TYPE Derivations Participant Individual retirement account ho…" at bounding box center [241, 86] width 332 height 69
click at [245, 74] on div "All Resources" at bounding box center [250, 75] width 36 height 8
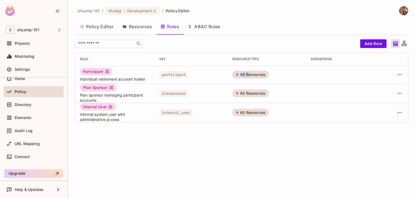
click at [245, 74] on div "All Resources" at bounding box center [250, 75] width 36 height 8
click at [141, 28] on button "Resources" at bounding box center [137, 27] width 38 height 14
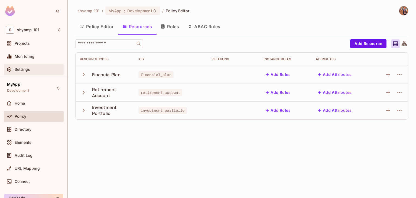
click at [24, 68] on span "Settings" at bounding box center [22, 69] width 15 height 4
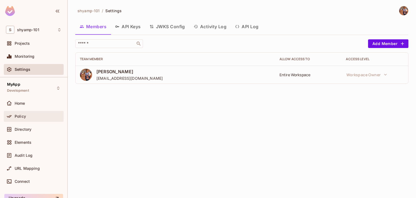
click at [19, 114] on span "Policy" at bounding box center [20, 116] width 11 height 4
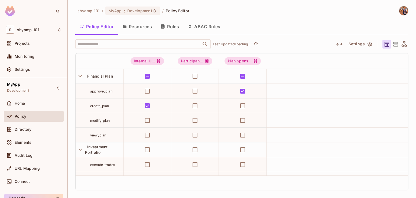
click at [137, 29] on button "Resources" at bounding box center [137, 27] width 38 height 14
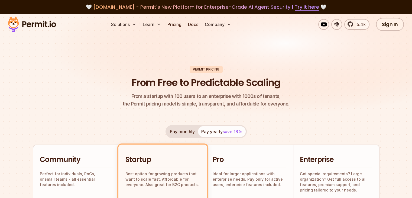
click at [194, 91] on header "Permit Pricing From Free to Predictable Scaling From a startup with 100 users t…" at bounding box center [206, 87] width 346 height 42
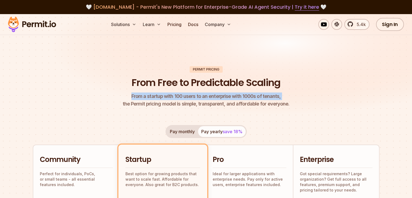
click at [194, 91] on header "Permit Pricing From Free to Predictable Scaling From a startup with 100 users t…" at bounding box center [206, 87] width 346 height 42
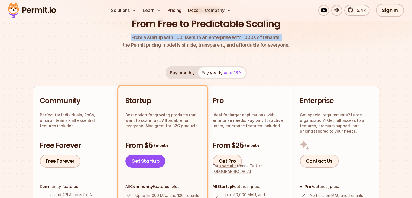
scroll to position [115, 0]
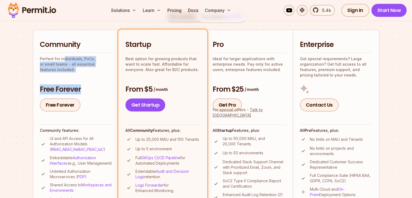
drag, startPoint x: 63, startPoint y: 57, endPoint x: 104, endPoint y: 87, distance: 50.2
click at [104, 87] on div "Community Perfect for individuals, PoCs, or small teams - all essential feature…" at bounding box center [76, 75] width 73 height 71
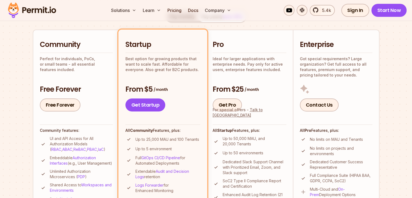
click at [68, 138] on p "UI and API Access for All Authorization Models ( RBAC , ABAC , ReBAC , PBAC , I…" at bounding box center [81, 144] width 63 height 16
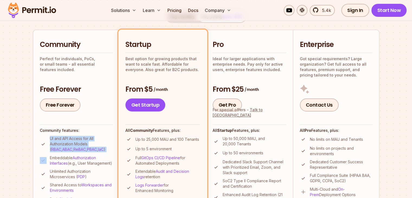
click at [68, 138] on p "UI and API Access for All Authorization Models ( RBAC , ABAC , ReBAC , PBAC , I…" at bounding box center [81, 144] width 63 height 16
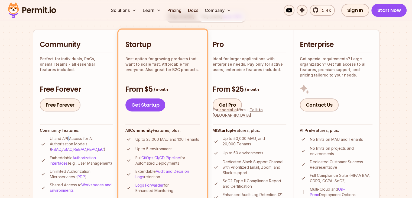
click at [68, 138] on p "UI and API Access for All Authorization Models ( RBAC , ABAC , ReBAC , PBAC , I…" at bounding box center [81, 144] width 63 height 16
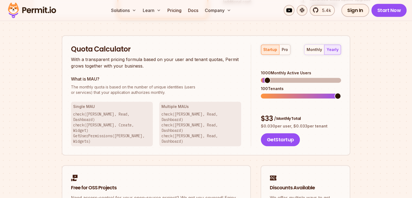
scroll to position [0, 0]
